Goal: Task Accomplishment & Management: Manage account settings

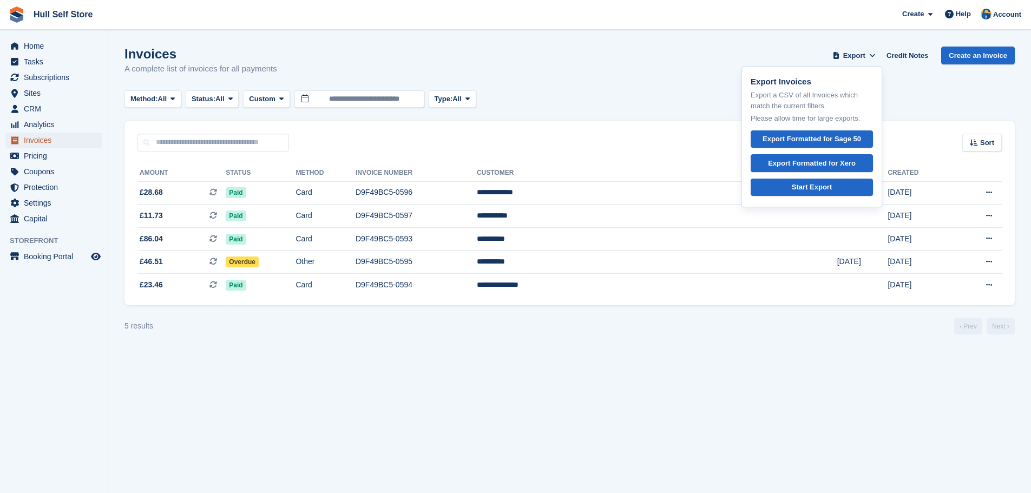
click at [48, 141] on span "Invoices" at bounding box center [56, 140] width 65 height 15
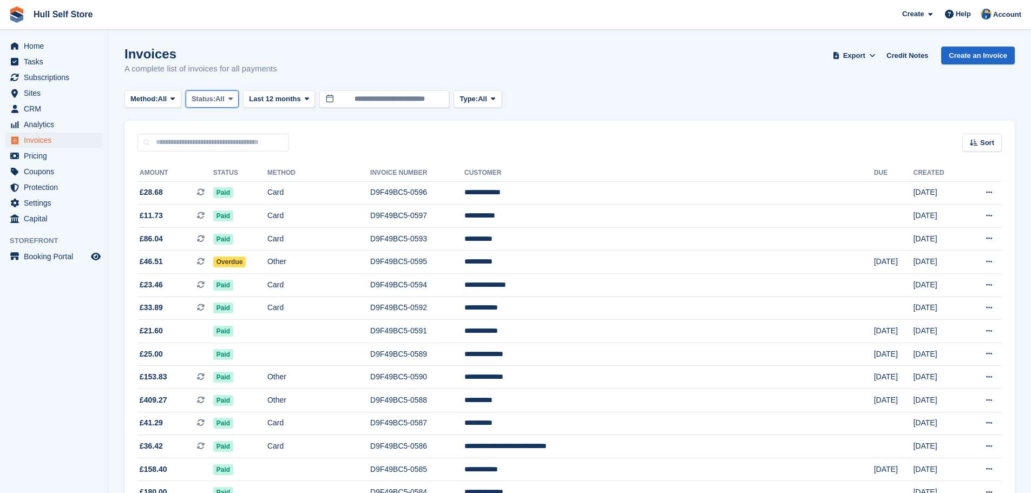
click at [232, 99] on icon at bounding box center [230, 98] width 4 height 7
click at [216, 183] on link "Open" at bounding box center [238, 182] width 94 height 19
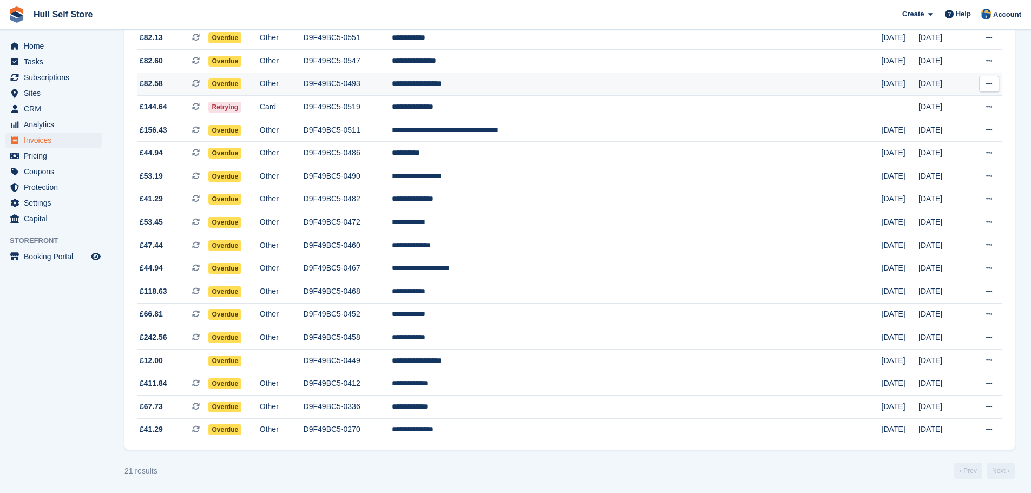
scroll to position [226, 0]
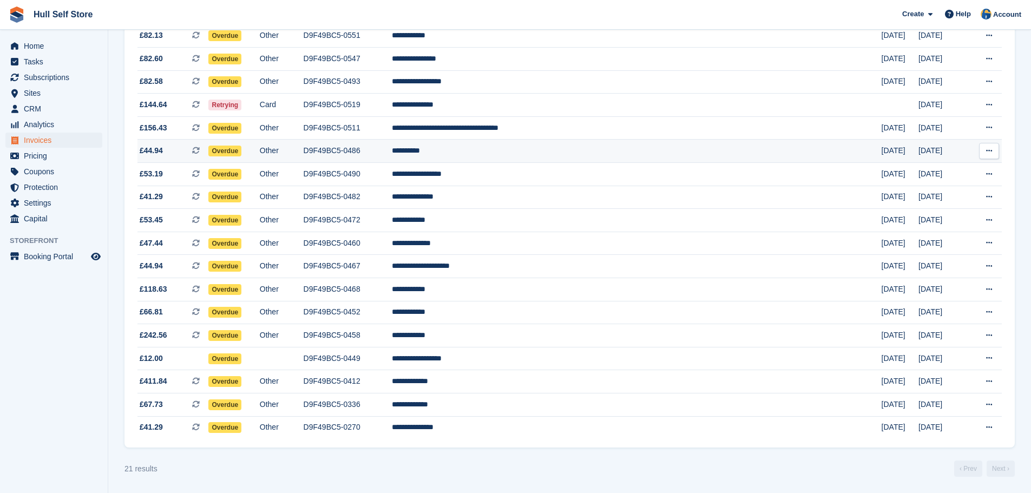
click at [259, 150] on td "Overdue" at bounding box center [233, 151] width 51 height 23
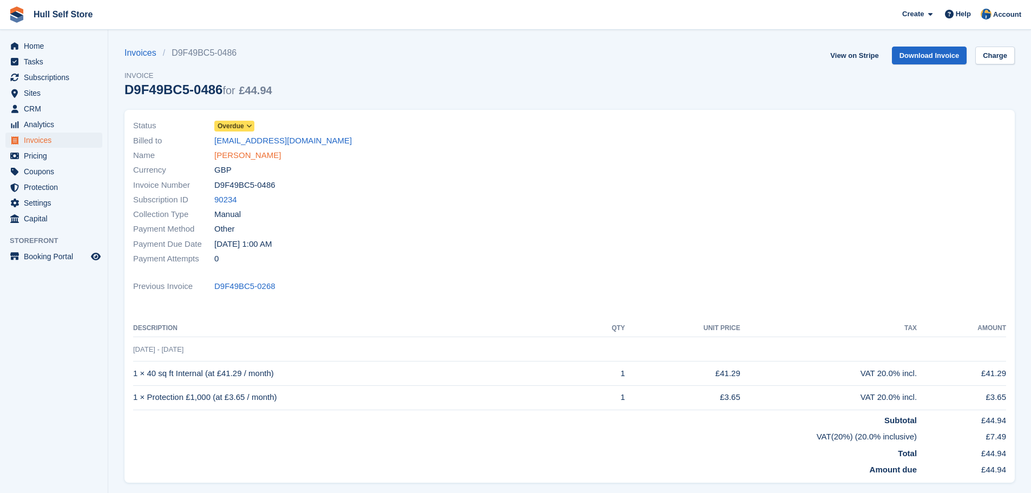
click at [227, 155] on link "paul Kelly" at bounding box center [247, 155] width 67 height 12
click at [249, 124] on icon at bounding box center [249, 126] width 6 height 6
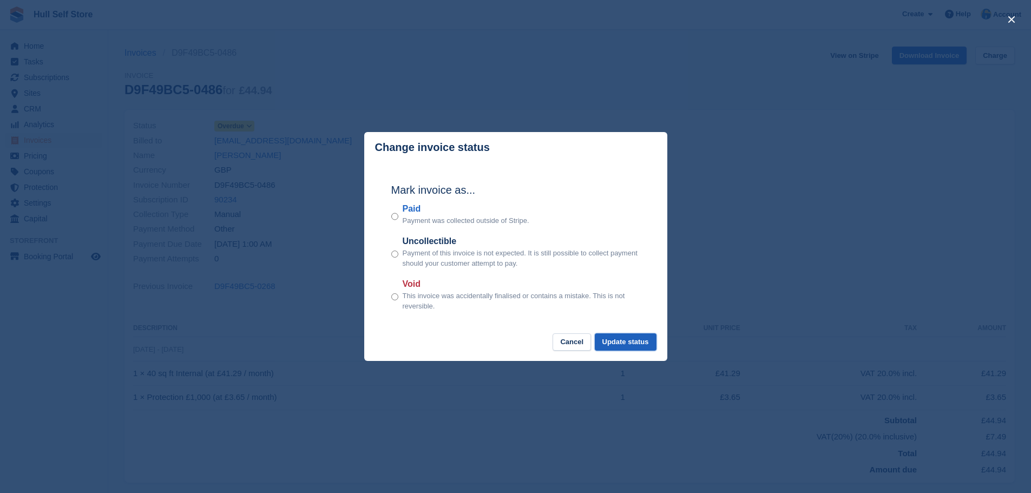
click at [642, 343] on button "Update status" at bounding box center [626, 342] width 62 height 18
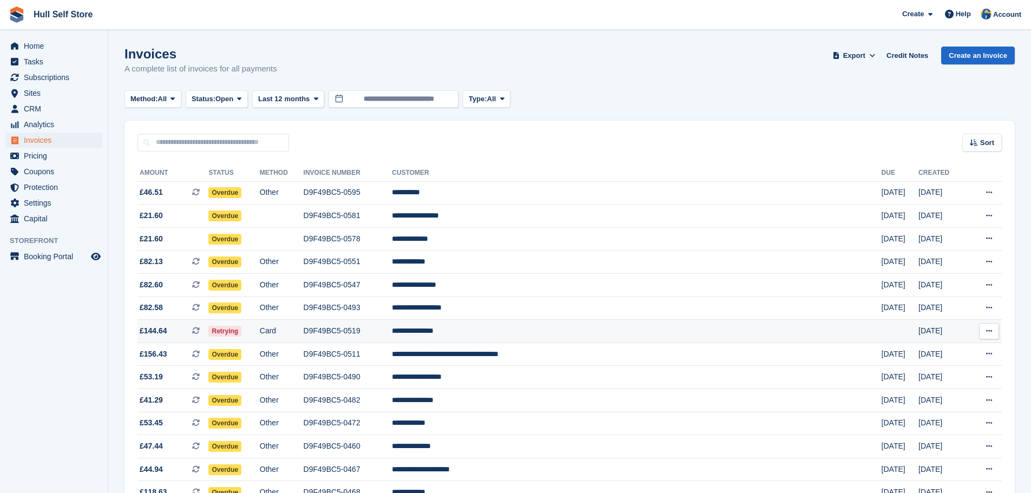
scroll to position [204, 0]
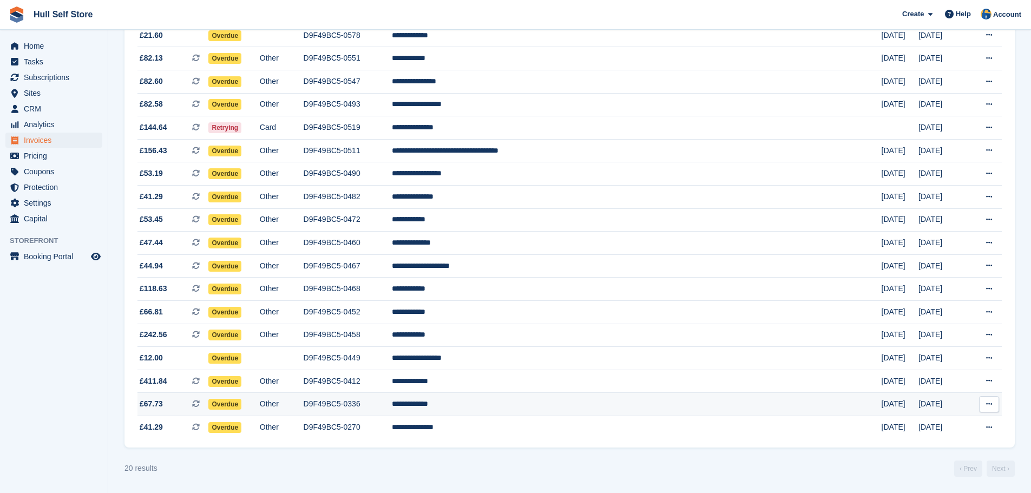
click at [304, 402] on td "Other" at bounding box center [282, 404] width 44 height 23
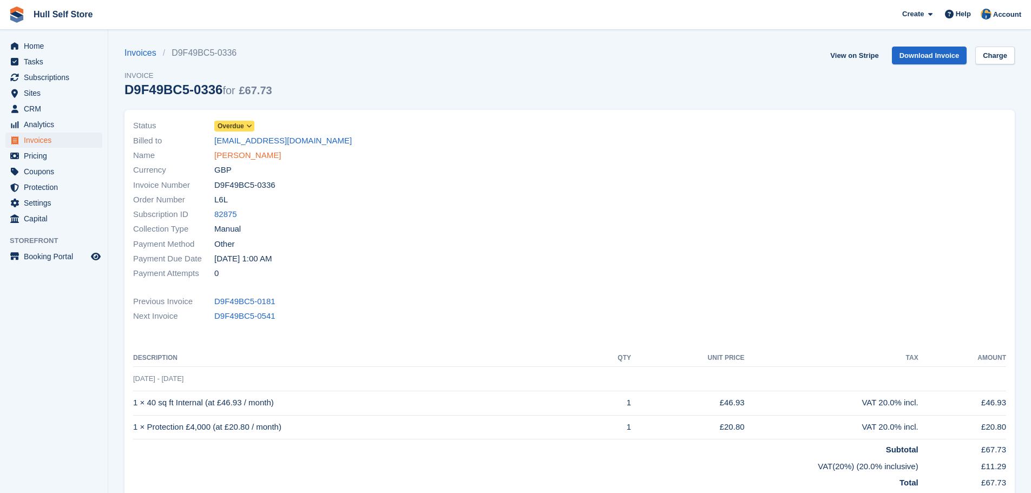
click at [231, 152] on link "Krishna panak" at bounding box center [247, 155] width 67 height 12
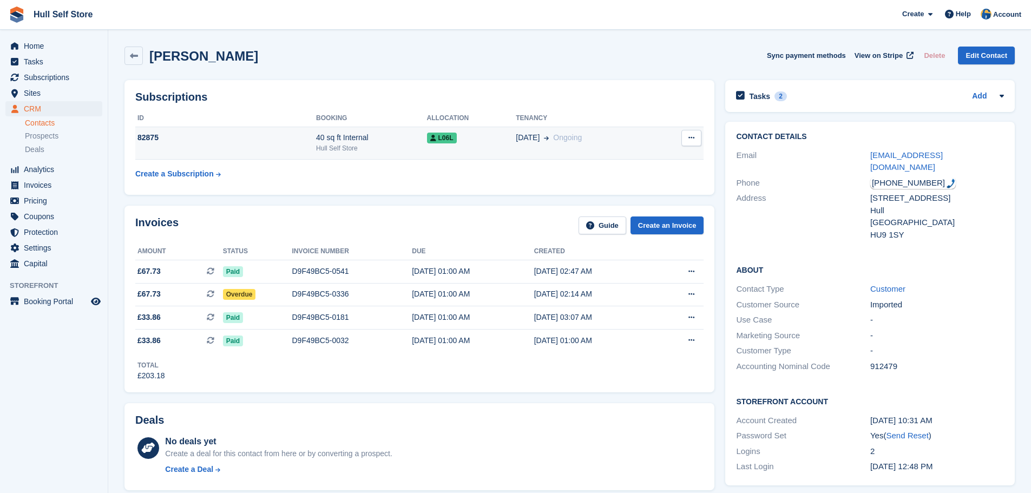
click at [364, 142] on div "40 sq ft Internal" at bounding box center [371, 137] width 110 height 11
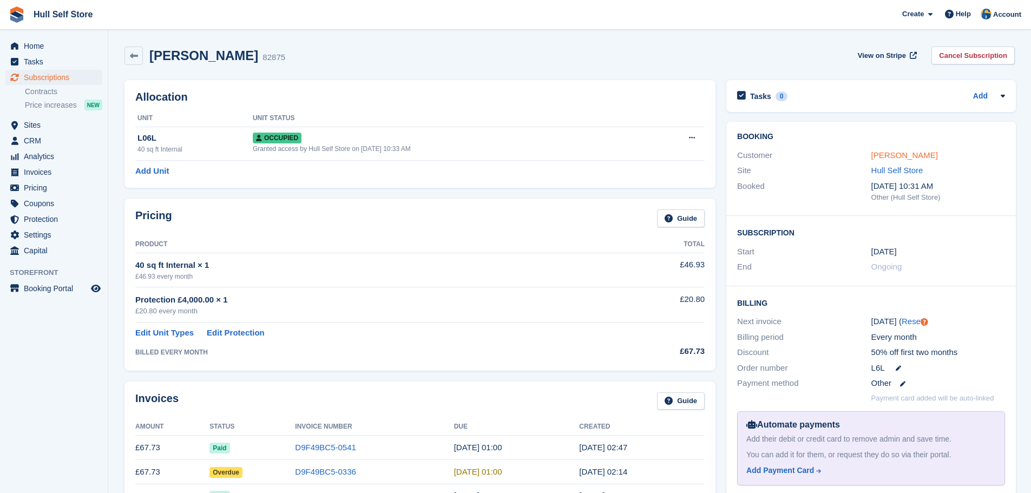
click at [878, 153] on link "[PERSON_NAME]" at bounding box center [904, 154] width 67 height 9
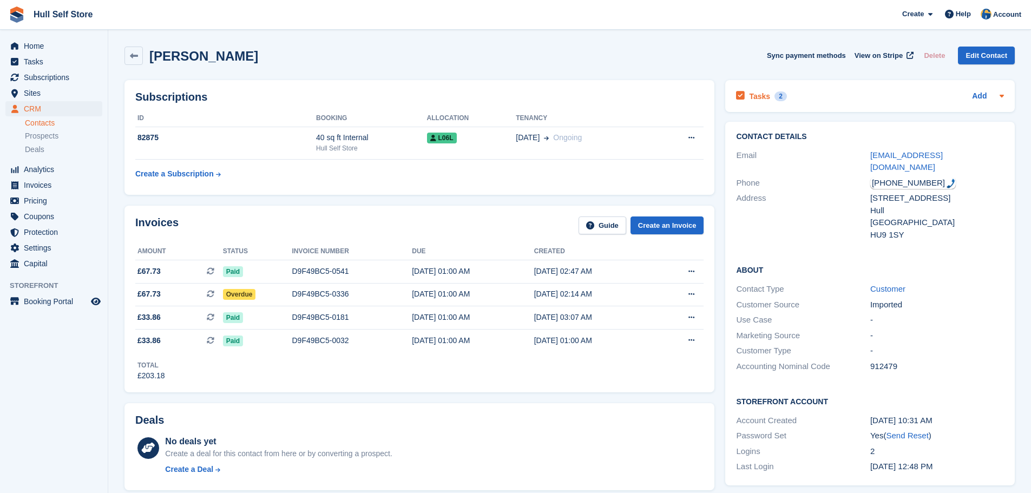
click at [897, 103] on div "Tasks 2 Add" at bounding box center [870, 96] width 268 height 15
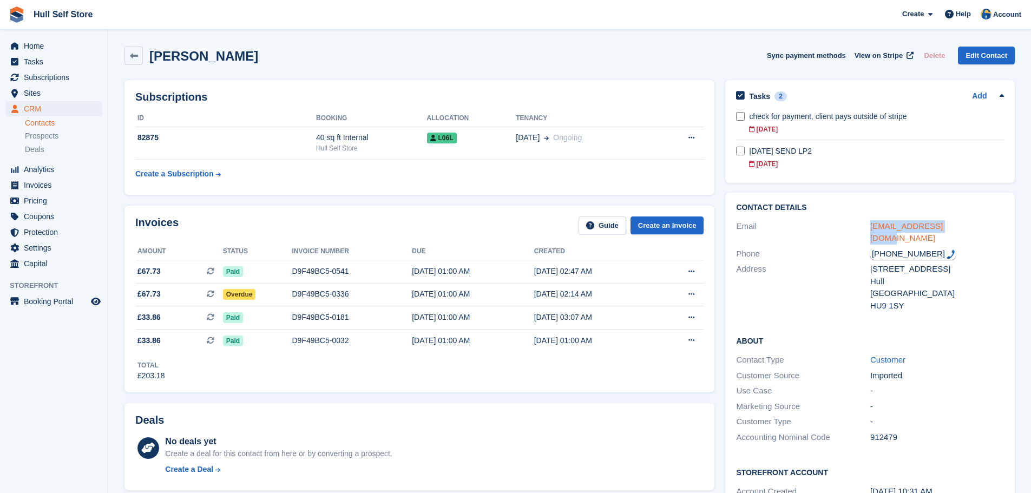
drag, startPoint x: 960, startPoint y: 225, endPoint x: 871, endPoint y: 229, distance: 88.3
click at [871, 229] on div "krishnkmar@gmail.com" at bounding box center [937, 232] width 134 height 24
copy link "krishnkmar@gmail.com"
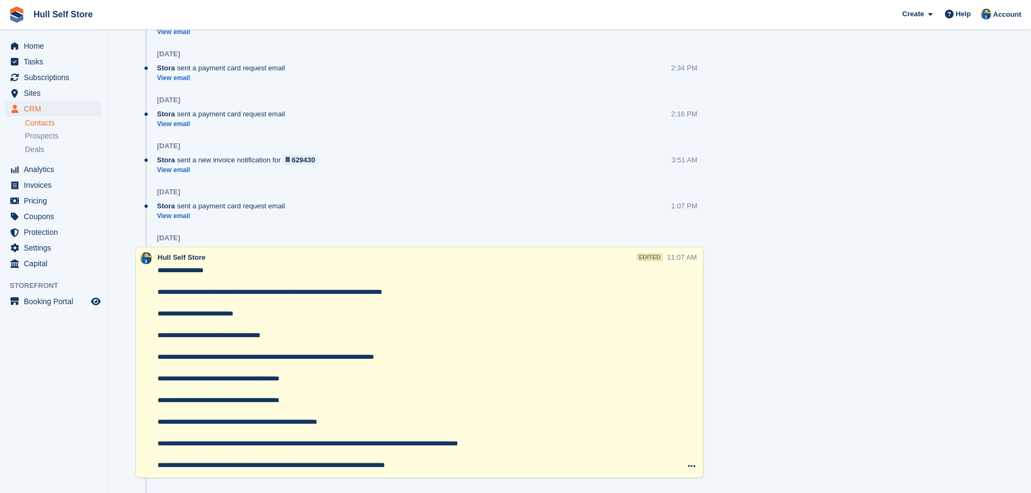
scroll to position [920, 0]
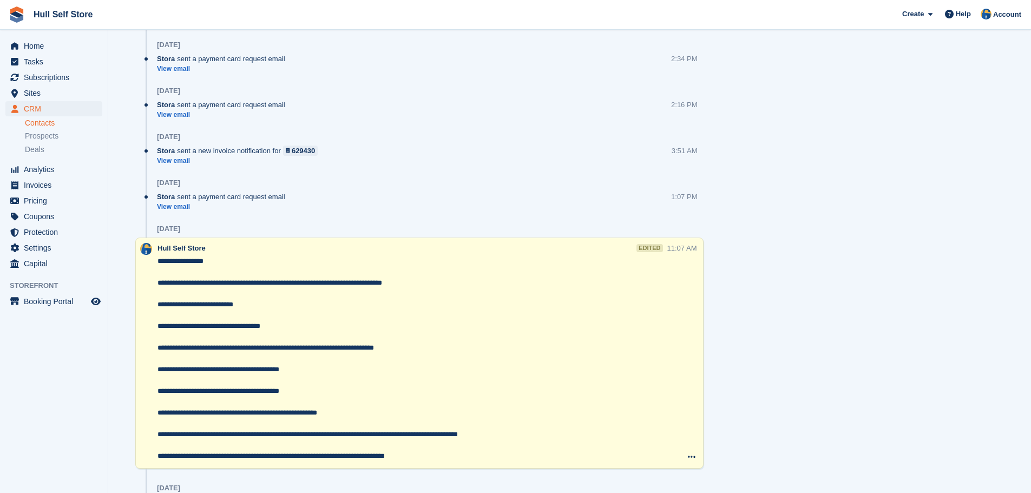
click at [424, 283] on textarea "**********" at bounding box center [412, 359] width 510 height 206
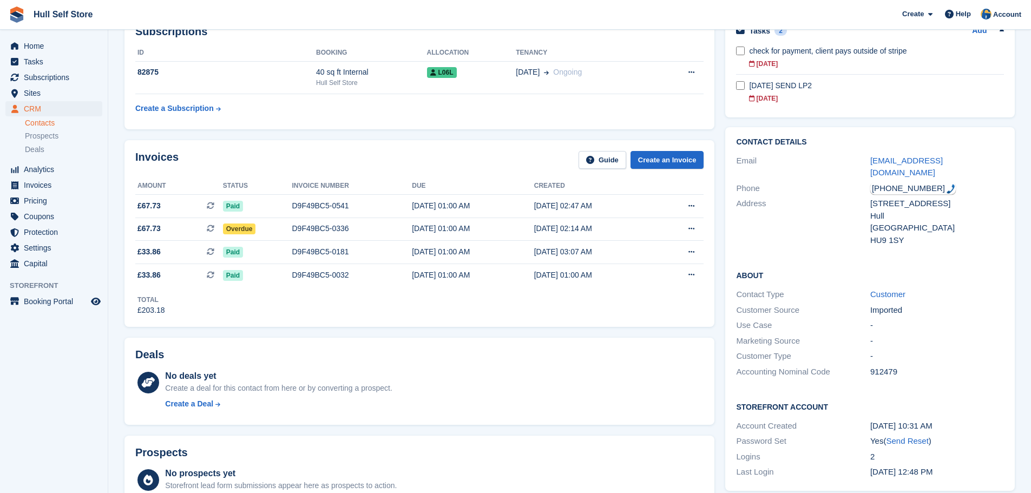
scroll to position [0, 0]
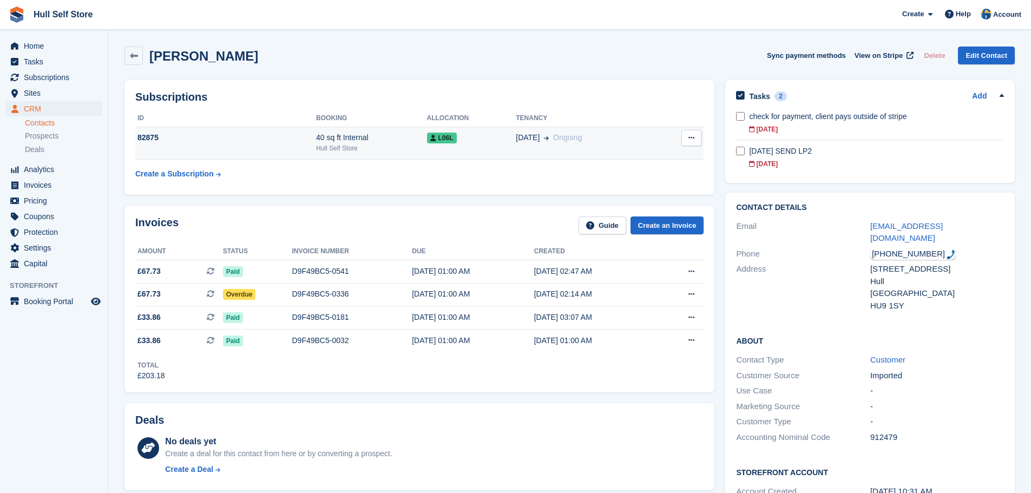
click at [316, 143] on div "Hull Self Store" at bounding box center [371, 148] width 110 height 10
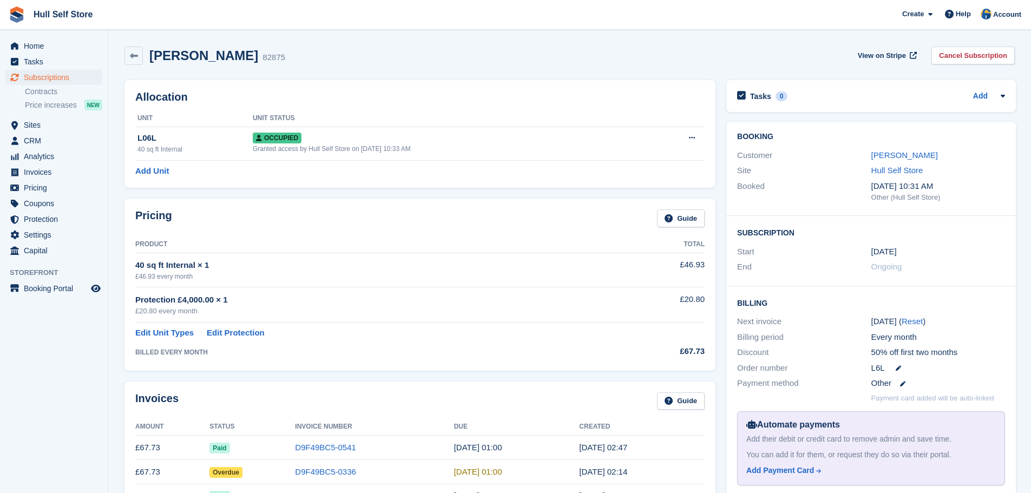
scroll to position [108, 0]
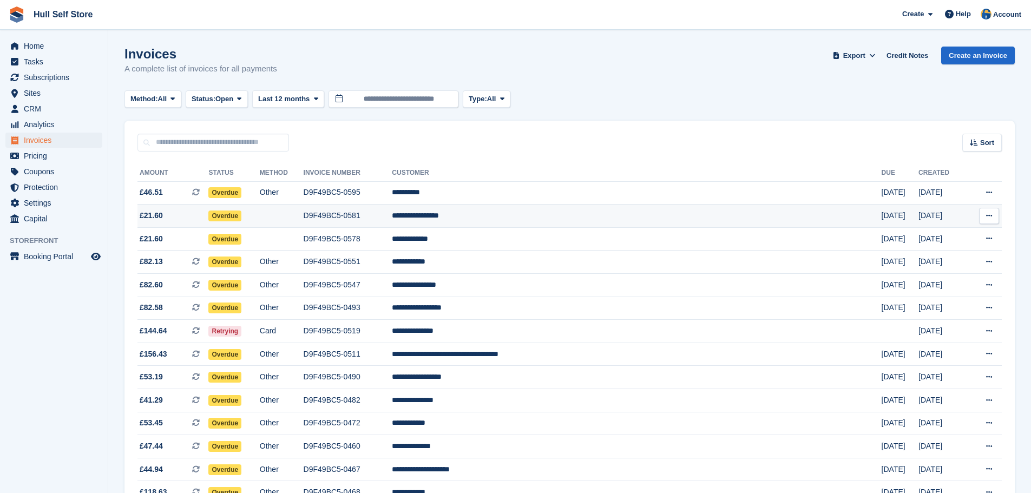
click at [259, 225] on td "Overdue" at bounding box center [233, 216] width 51 height 23
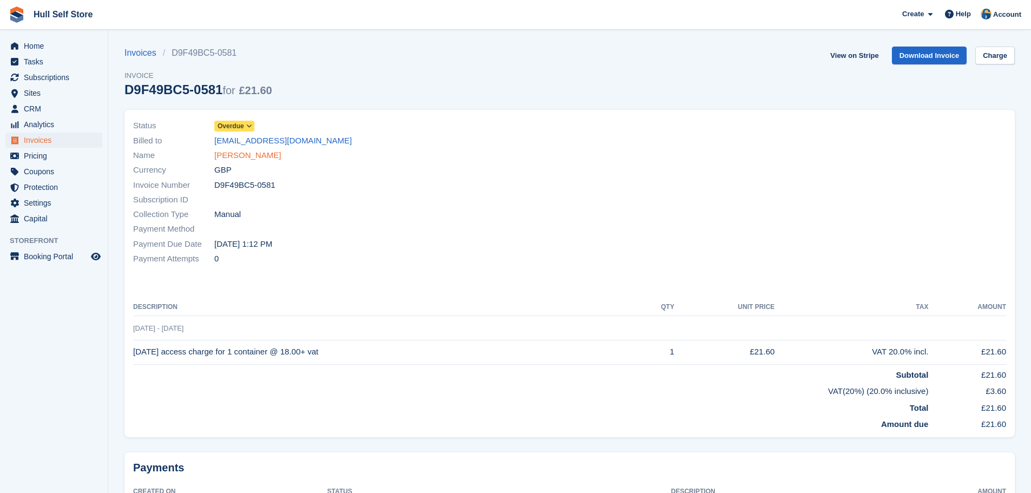
click at [255, 156] on link "[PERSON_NAME]" at bounding box center [247, 155] width 67 height 12
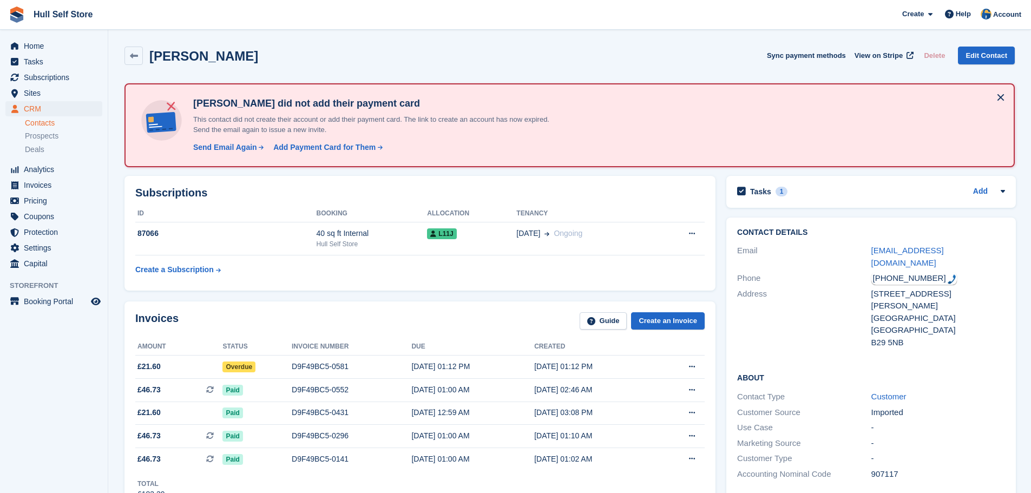
click at [757, 45] on div "[PERSON_NAME] Sync payment methods View on Stripe Delete Edit Contact" at bounding box center [569, 58] width 901 height 34
click at [56, 81] on span "Subscriptions" at bounding box center [56, 77] width 65 height 15
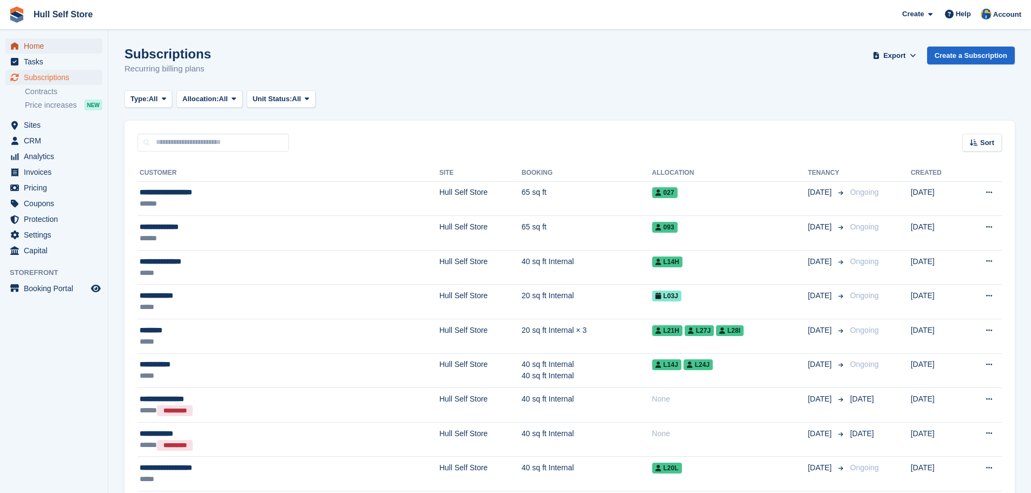
click at [56, 52] on span "Home" at bounding box center [56, 45] width 65 height 15
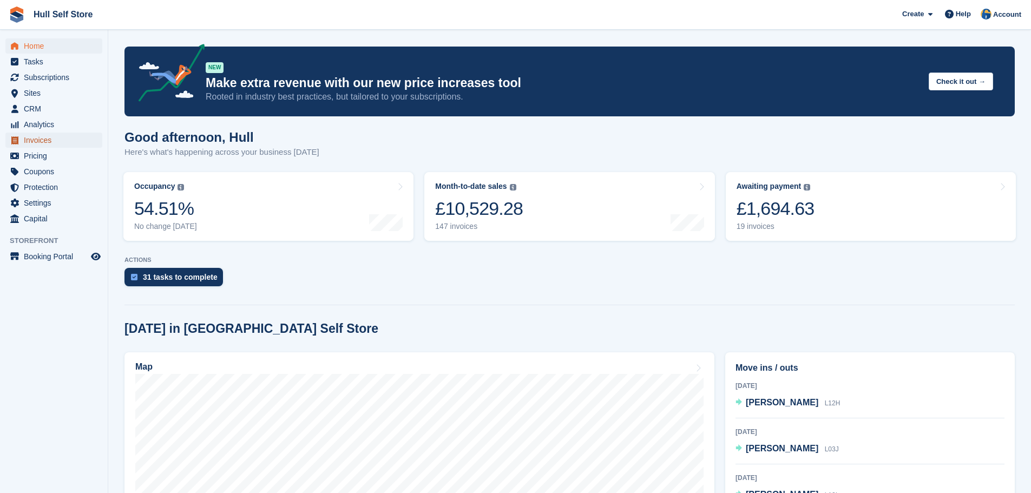
click at [56, 145] on span "Invoices" at bounding box center [56, 140] width 65 height 15
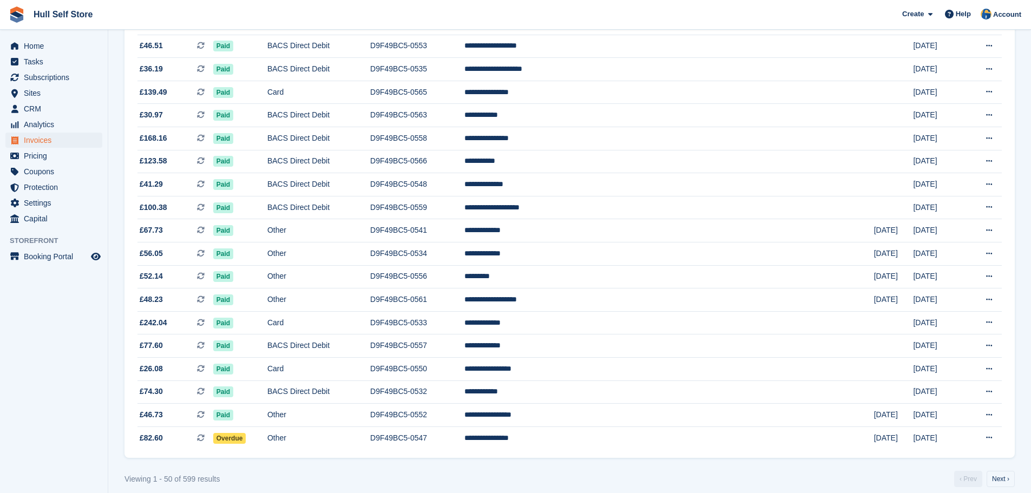
scroll to position [895, 0]
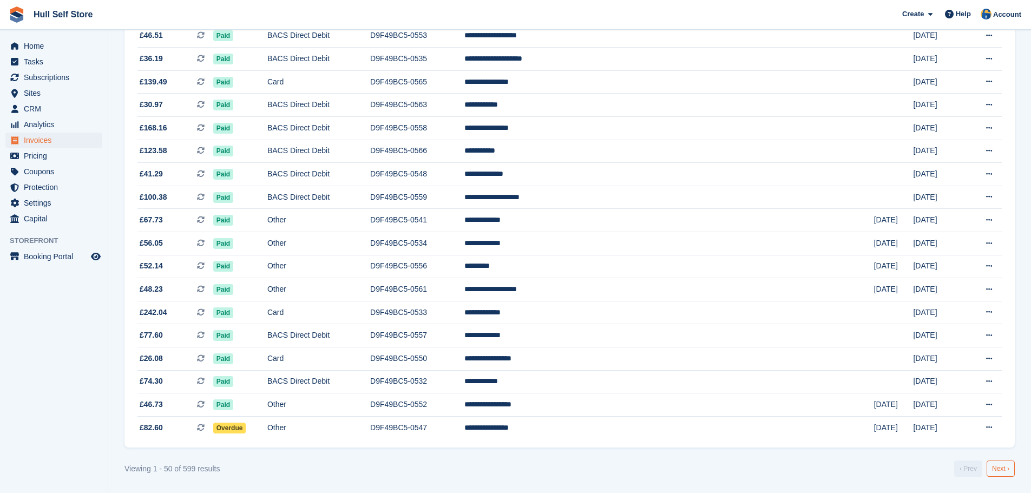
click at [1005, 468] on link "Next ›" at bounding box center [1001, 469] width 28 height 16
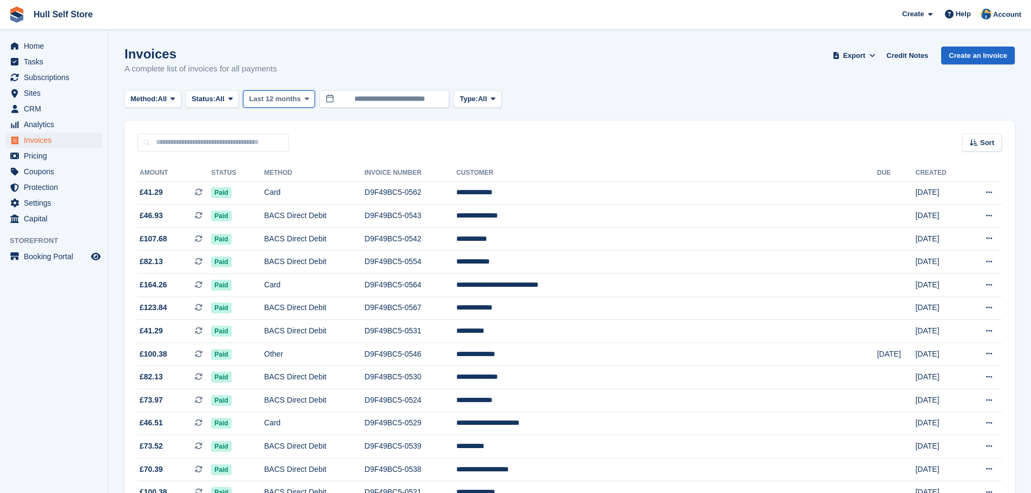
click at [294, 103] on span "Last 12 months" at bounding box center [274, 99] width 51 height 11
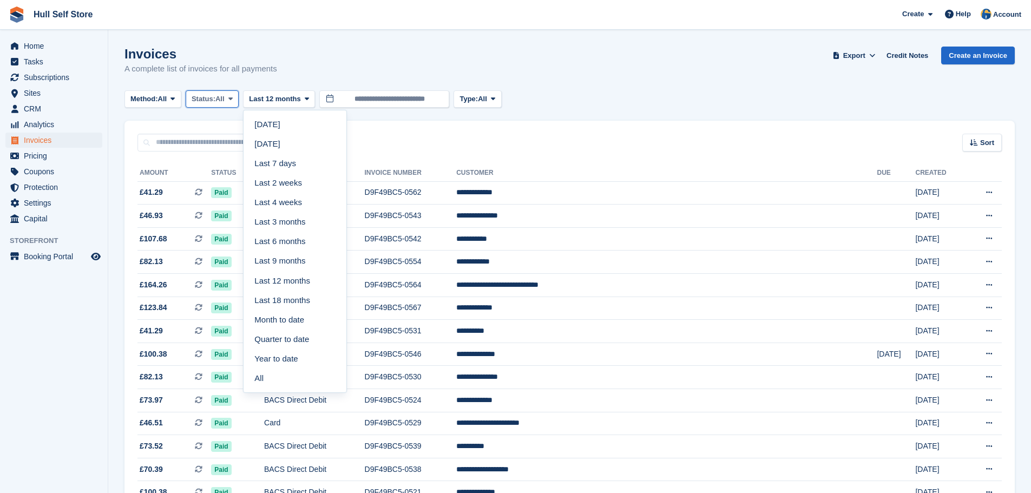
click at [235, 96] on span at bounding box center [230, 99] width 9 height 9
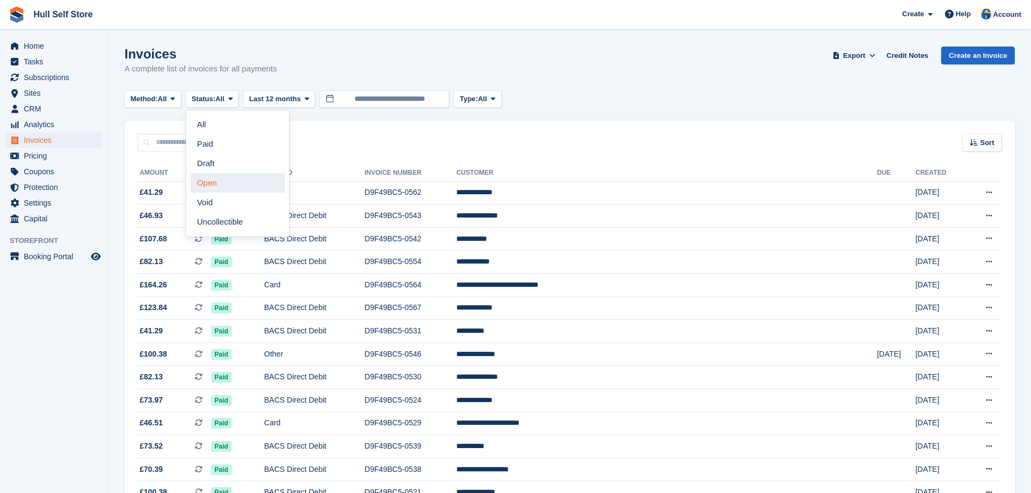
click at [225, 177] on link "Open" at bounding box center [238, 182] width 94 height 19
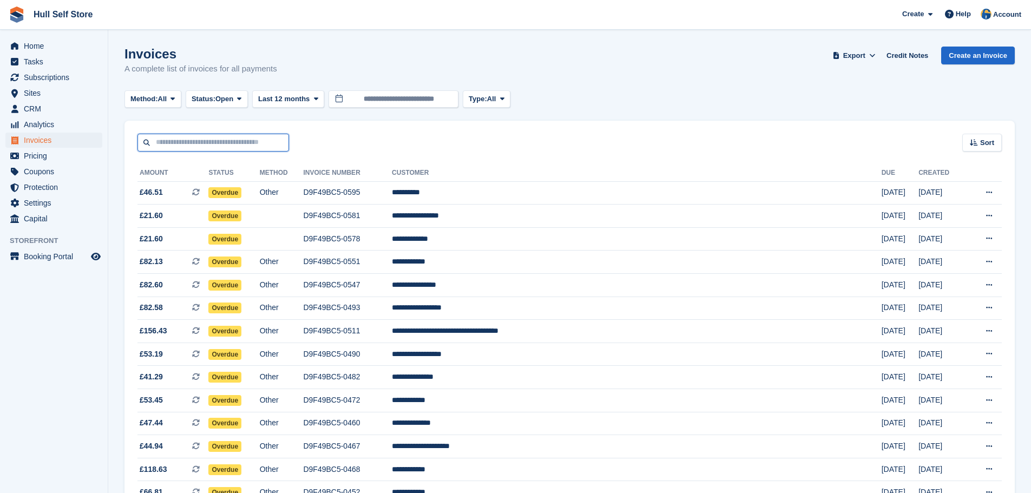
click at [187, 145] on input "text" at bounding box center [213, 143] width 152 height 18
click at [71, 81] on span "Subscriptions" at bounding box center [56, 77] width 65 height 15
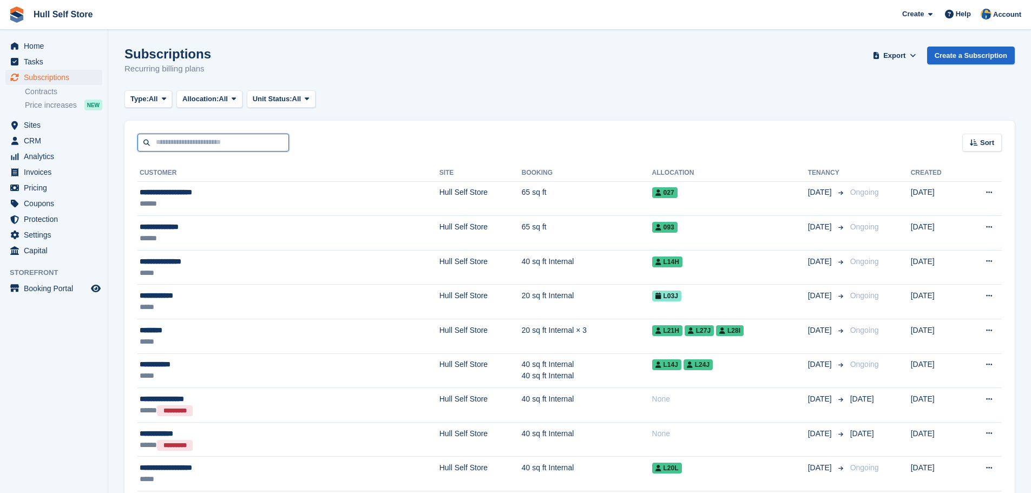
click at [227, 146] on input "text" at bounding box center [213, 143] width 152 height 18
type input "*****"
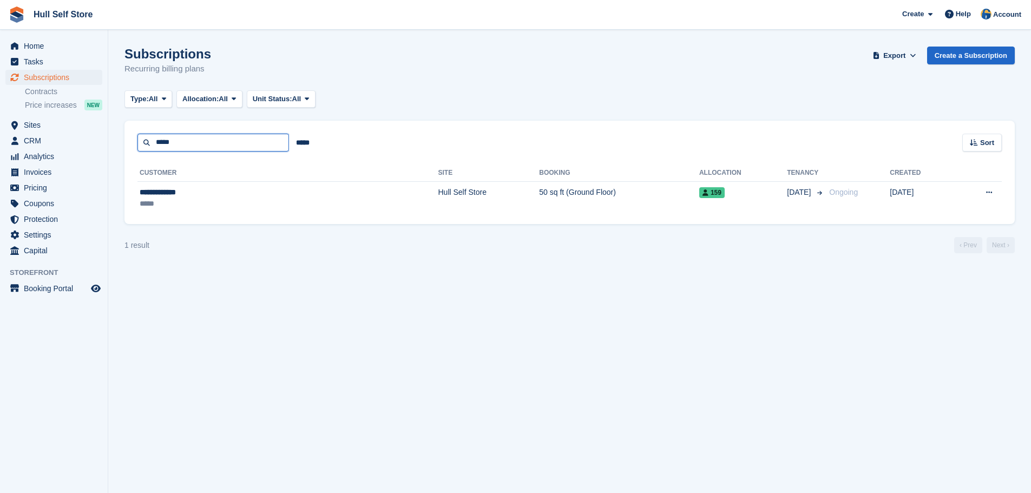
drag, startPoint x: 195, startPoint y: 147, endPoint x: 142, endPoint y: 143, distance: 53.2
click at [142, 143] on input "*****" at bounding box center [213, 143] width 152 height 18
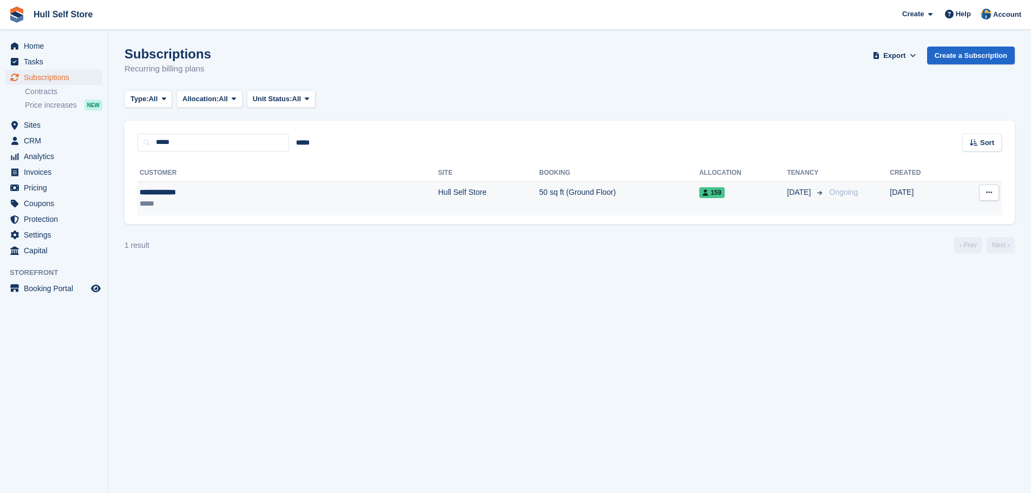
click at [234, 206] on div "*****" at bounding box center [211, 203] width 142 height 11
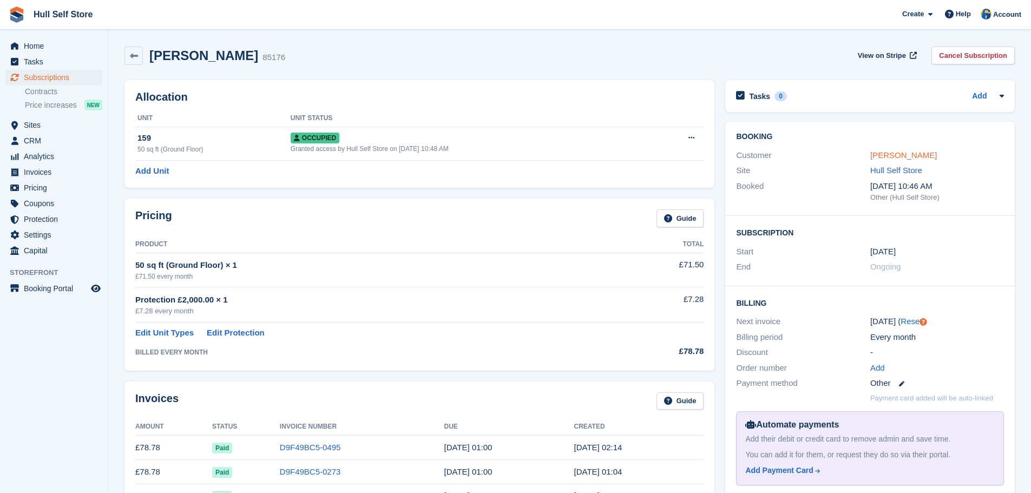
click at [900, 161] on div "[PERSON_NAME]" at bounding box center [937, 155] width 134 height 12
click at [898, 157] on link "[PERSON_NAME]" at bounding box center [903, 154] width 67 height 9
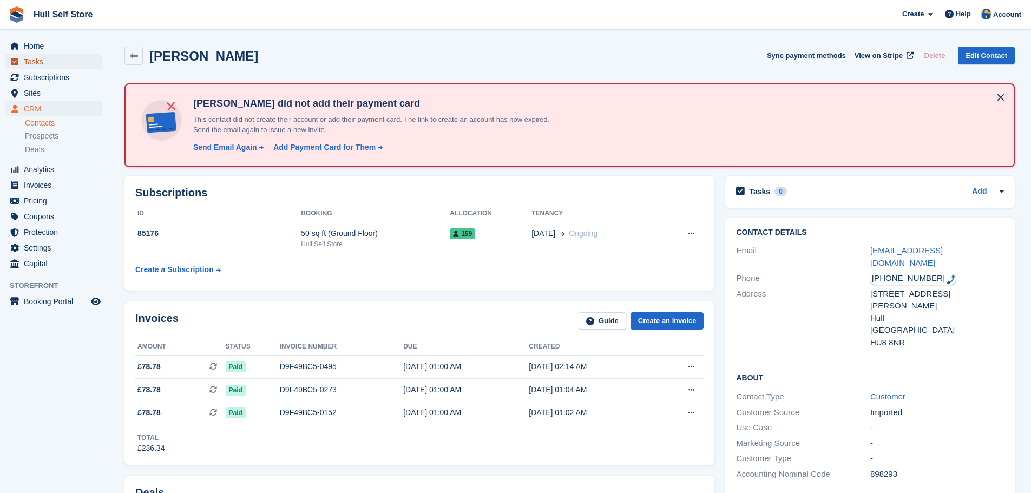
click at [40, 57] on span "Tasks" at bounding box center [56, 61] width 65 height 15
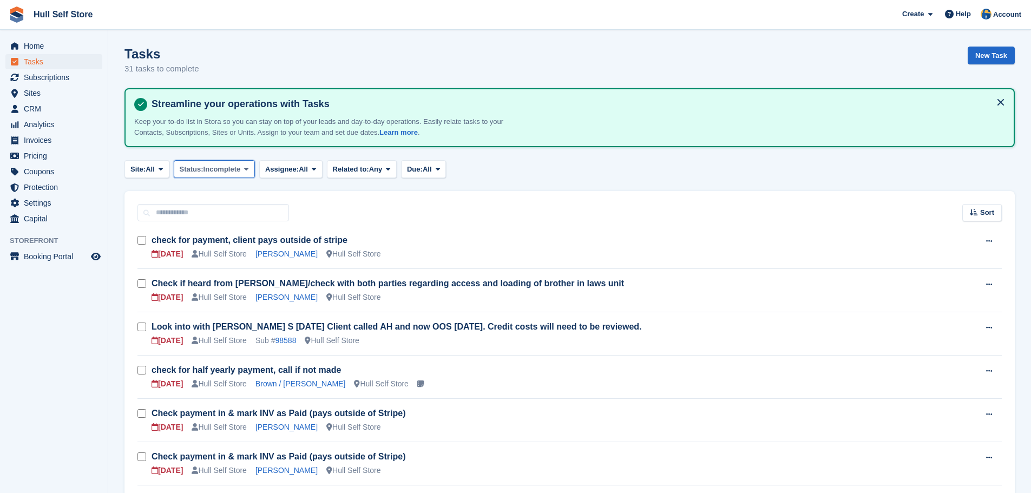
click at [222, 169] on span "Incomplete" at bounding box center [222, 169] width 37 height 11
click at [241, 216] on link "Complete" at bounding box center [226, 214] width 94 height 19
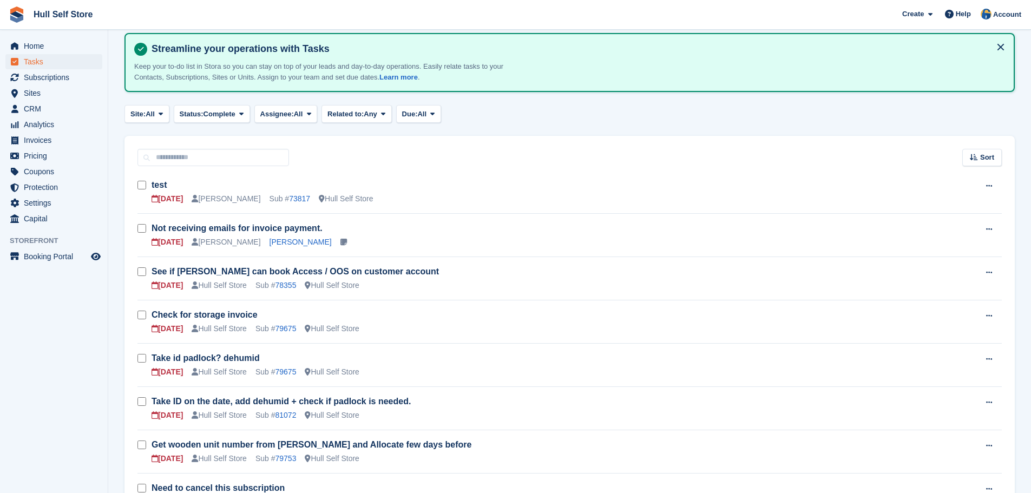
scroll to position [162, 0]
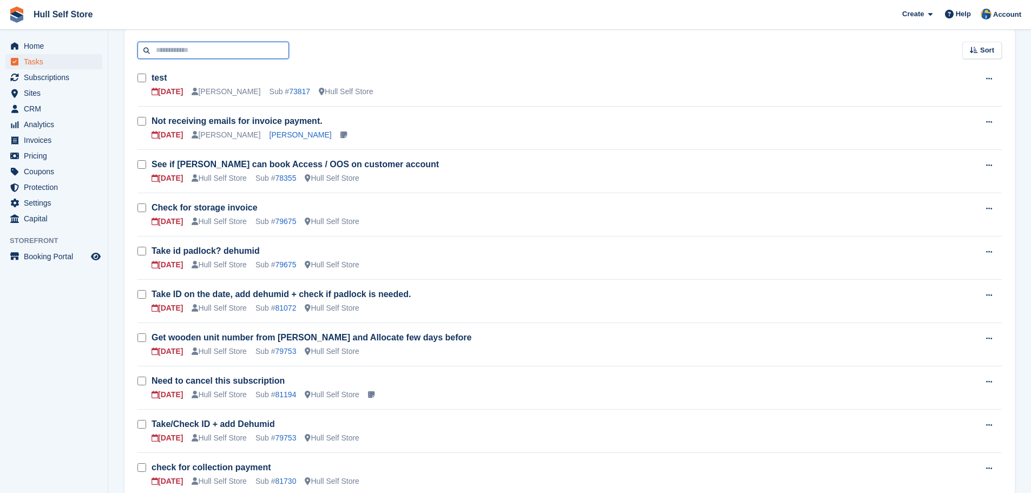
click at [213, 58] on input "text" at bounding box center [213, 51] width 152 height 18
type input "*"
type input "*****"
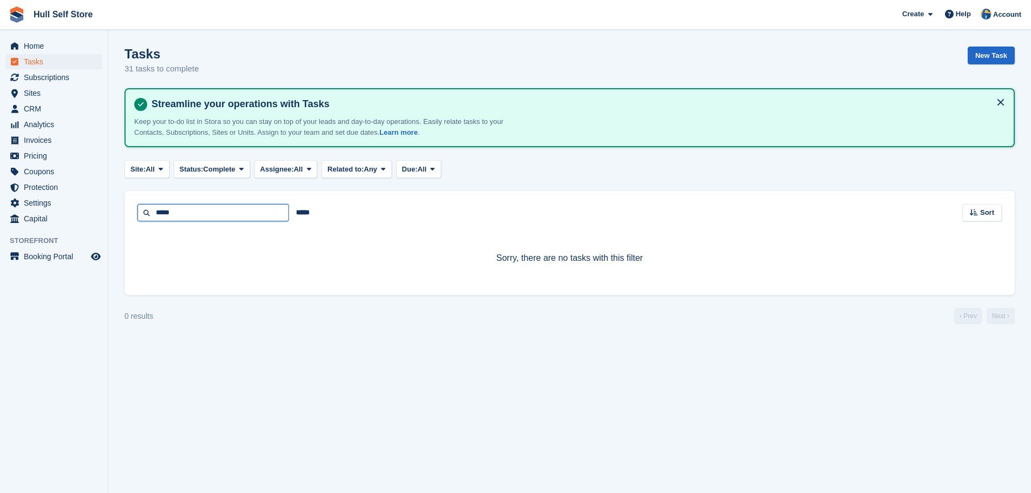
drag, startPoint x: 182, startPoint y: 210, endPoint x: 148, endPoint y: 213, distance: 34.3
click at [148, 213] on input "*****" at bounding box center [213, 213] width 152 height 18
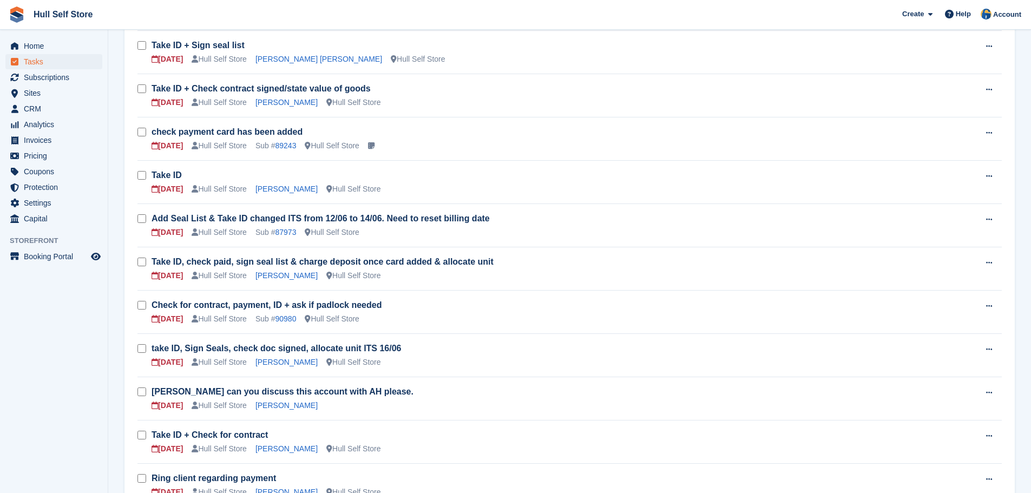
scroll to position [1947, 0]
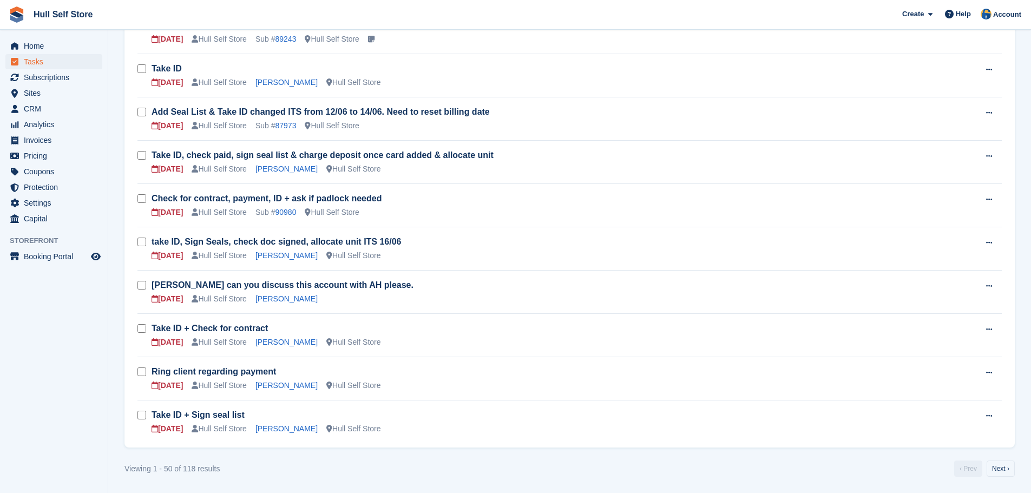
click at [287, 373] on h3 "Ring client regarding payment" at bounding box center [563, 372] width 822 height 12
click at [234, 376] on link "Ring client regarding payment" at bounding box center [214, 371] width 124 height 9
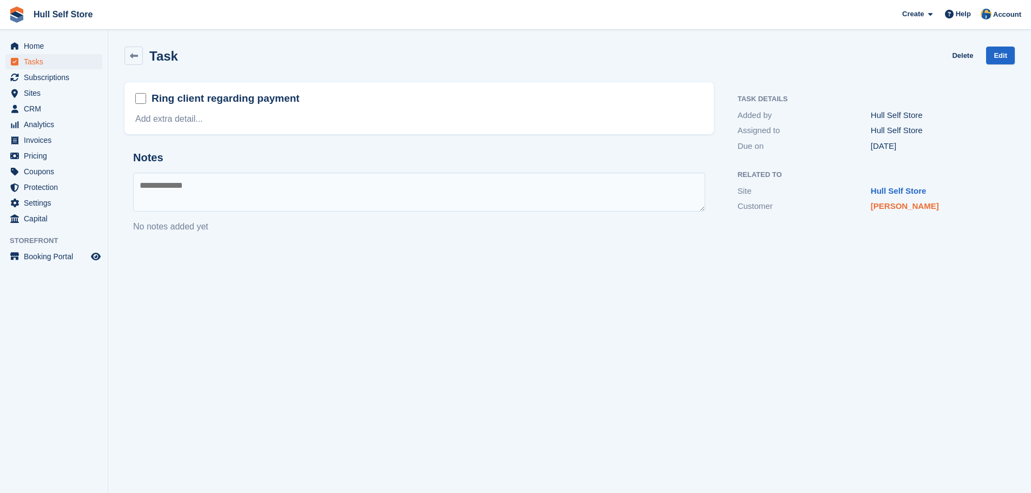
click at [898, 211] on link "[PERSON_NAME]" at bounding box center [905, 205] width 68 height 9
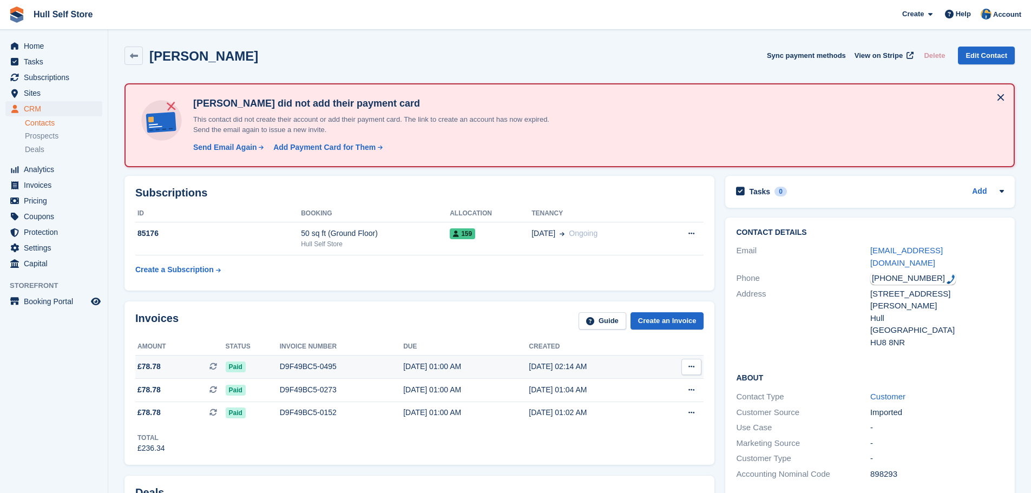
click at [412, 373] on td "[DATE] 01:00 AM" at bounding box center [466, 367] width 126 height 23
